Goal: Task Accomplishment & Management: Manage account settings

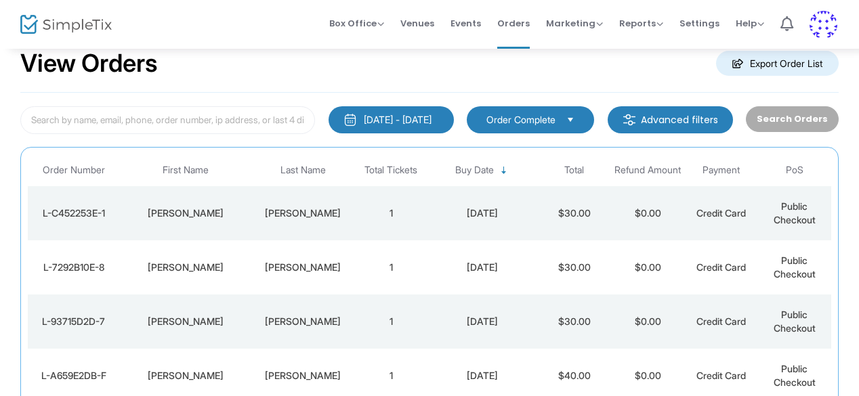
scroll to position [14, 0]
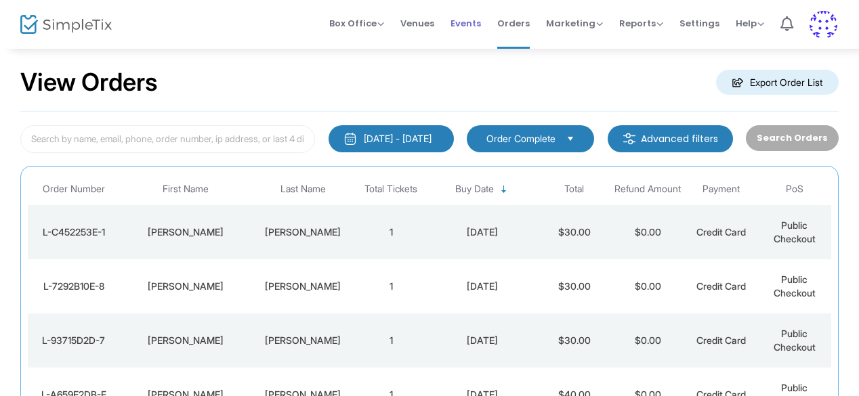
click at [471, 21] on span "Events" at bounding box center [465, 23] width 30 height 35
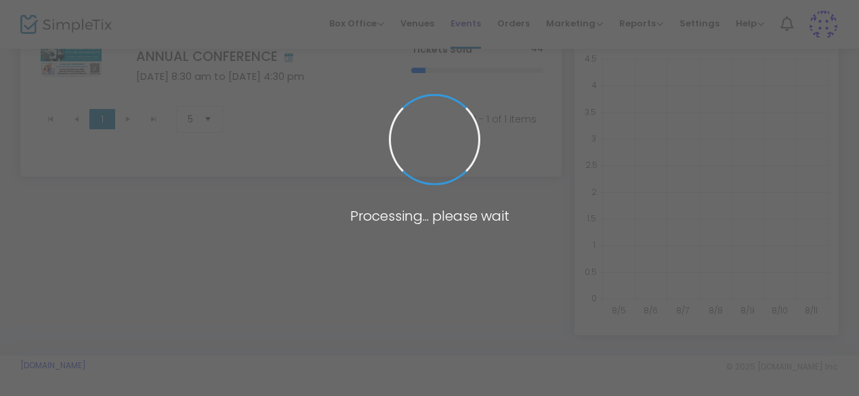
scroll to position [172, 0]
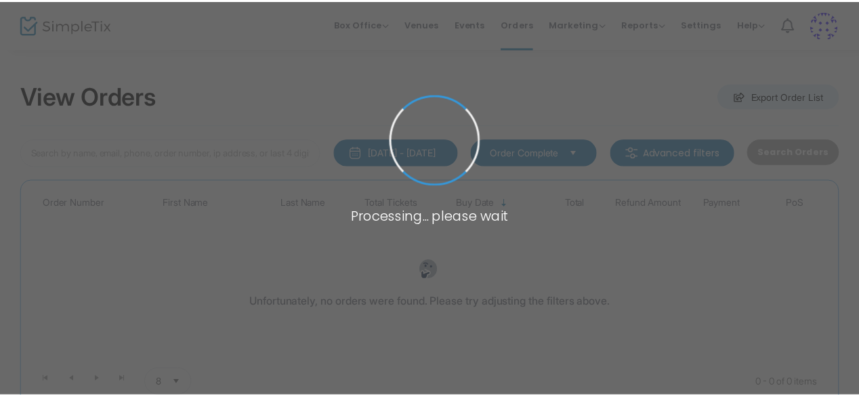
scroll to position [54, 0]
